Goal: Browse casually

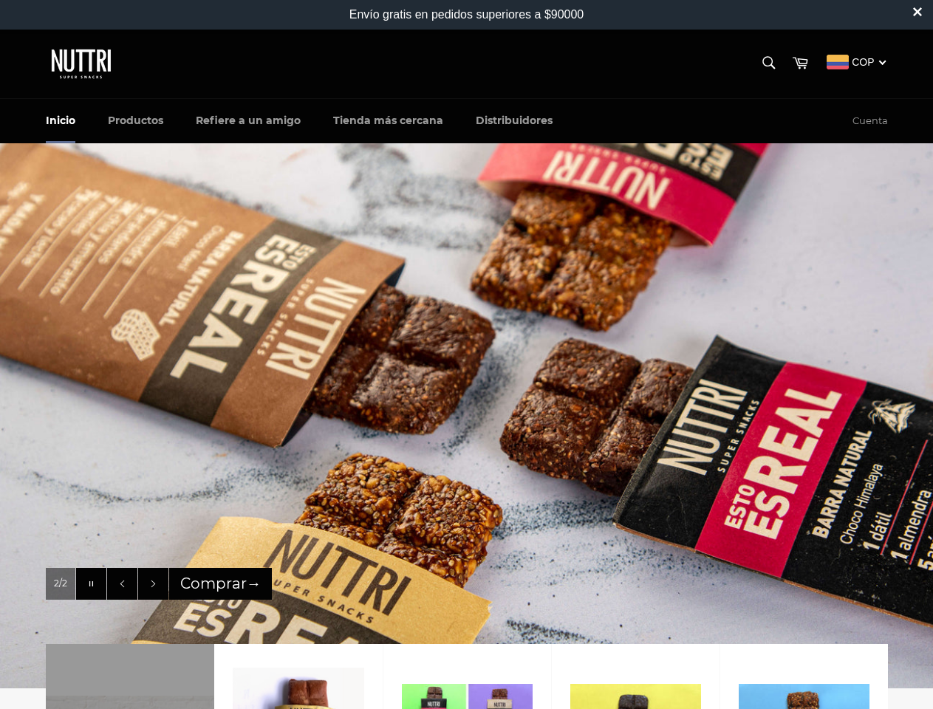
click at [466, 355] on img "slideshow" at bounding box center [466, 415] width 933 height 547
click at [466, 415] on img "slideshow" at bounding box center [466, 415] width 933 height 547
click at [91, 584] on icon "Pausar la presentación" at bounding box center [91, 583] width 8 height 5
click at [122, 584] on icon "Anterior diapositiva" at bounding box center [122, 584] width 8 height 8
click at [153, 584] on div "2/2 Pausar la presentación Reproducir la presentación Anterior diapositiva Sigu…" at bounding box center [467, 584] width 872 height 33
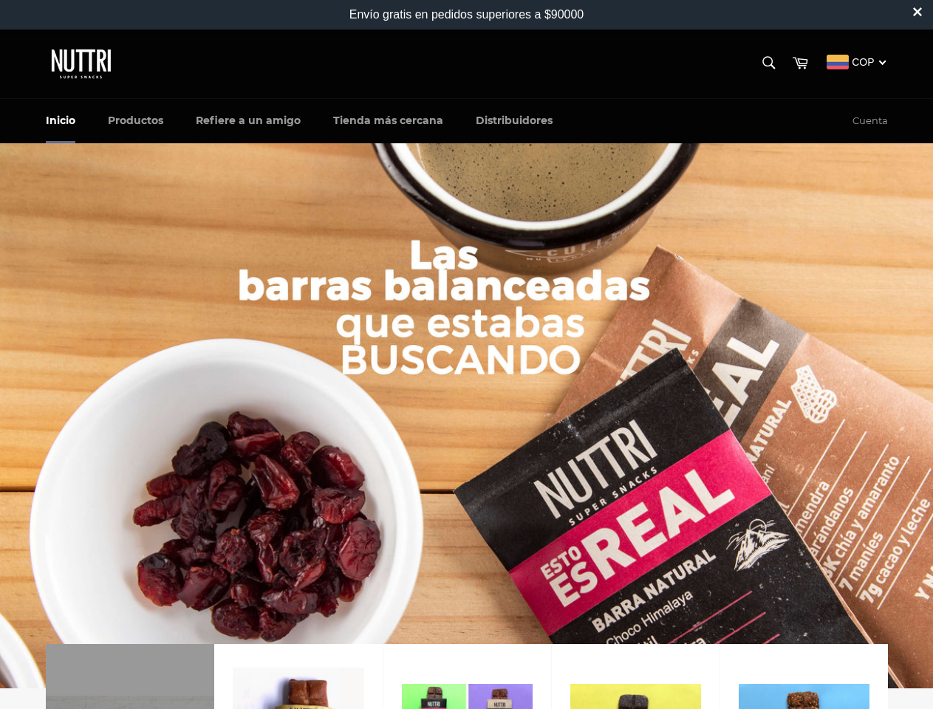
click at [466, 15] on div "Envío gratis en pedidos superiores a $90000" at bounding box center [466, 14] width 235 height 13
click at [915, 15] on polygon at bounding box center [917, 11] width 9 height 9
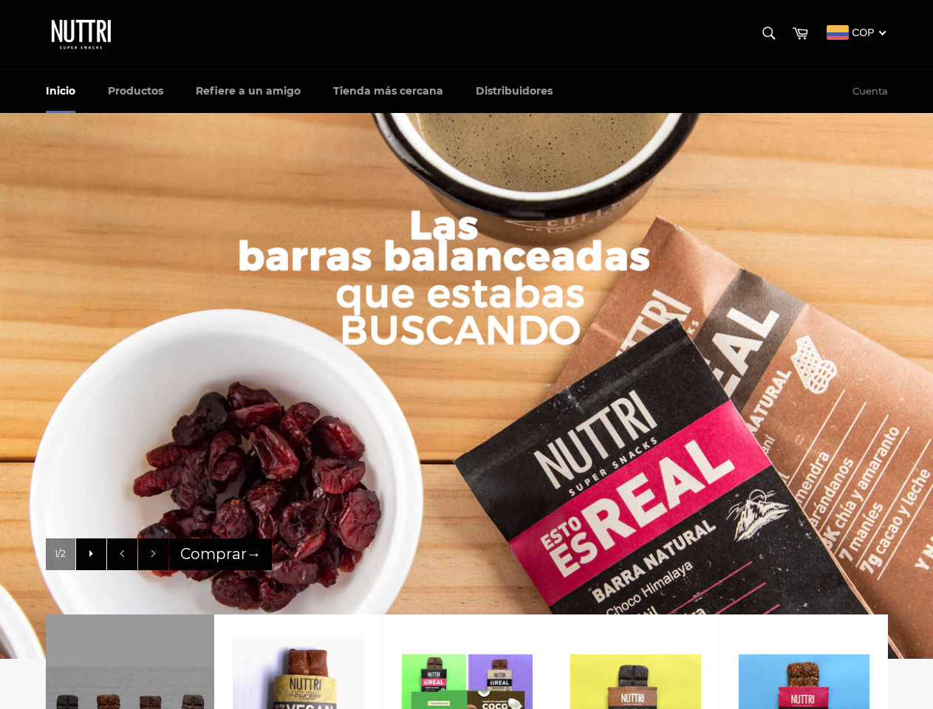
click at [466, 0] on div "Envío gratis en pedidos superiores a $90000" at bounding box center [466, 0] width 235 height 0
